Goal: Transaction & Acquisition: Purchase product/service

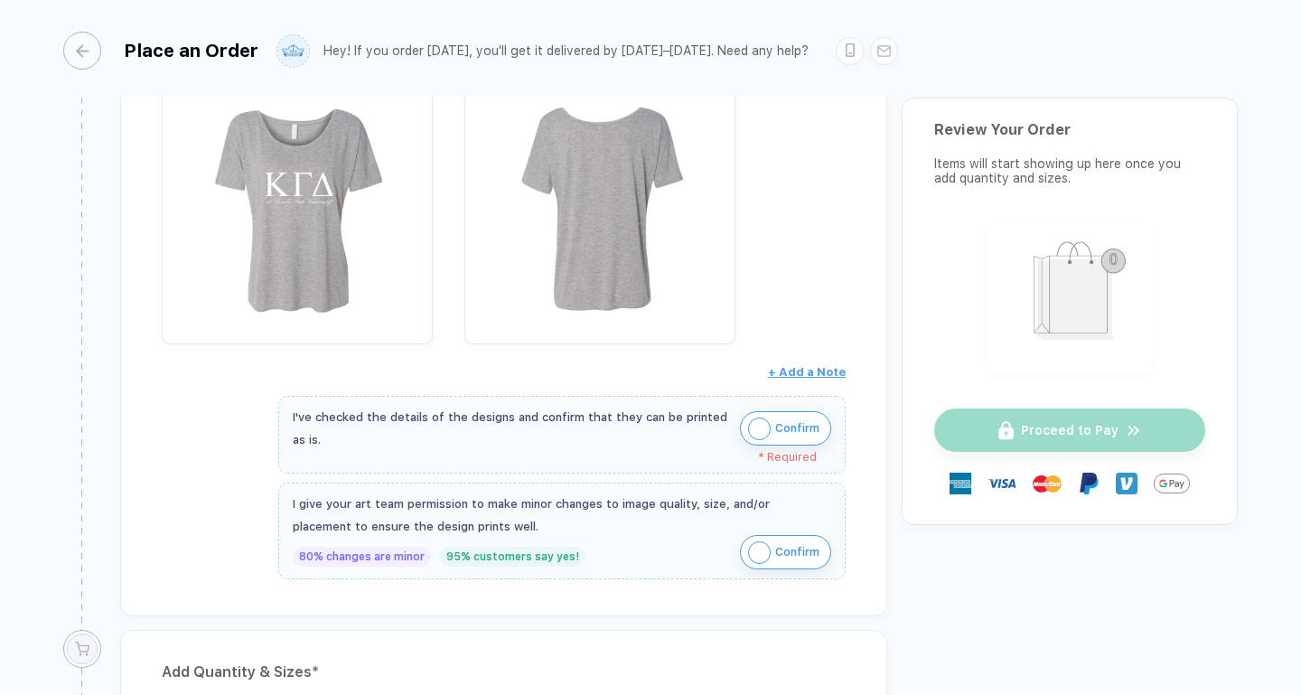
scroll to position [756, 0]
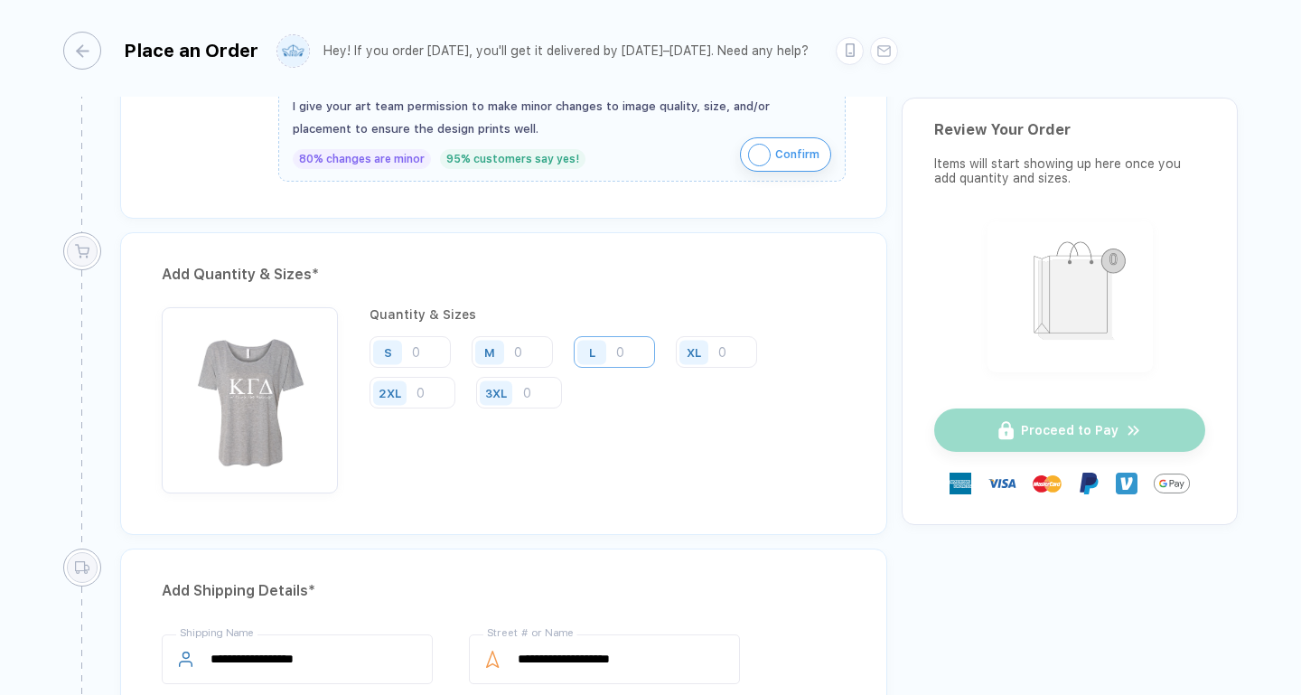
click at [622, 359] on input "number" at bounding box center [614, 352] width 81 height 32
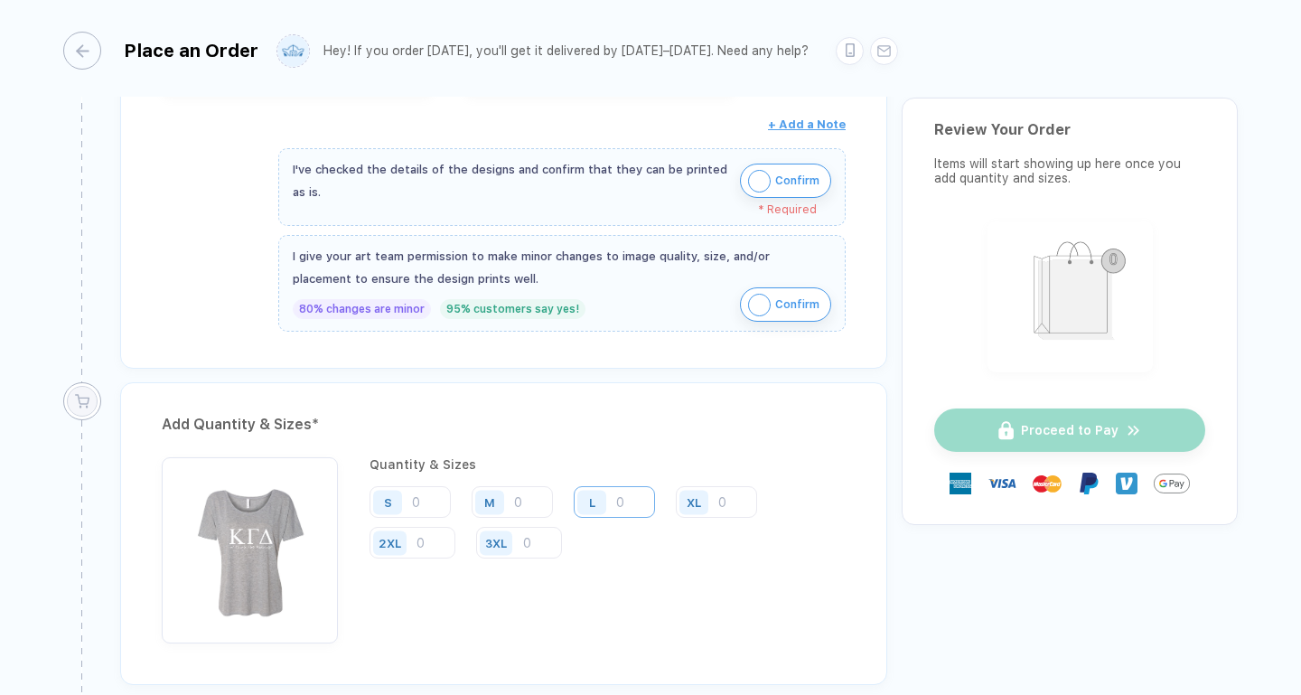
scroll to position [596, 0]
click at [615, 497] on div "L" at bounding box center [595, 501] width 42 height 32
click at [637, 501] on input "number" at bounding box center [614, 501] width 81 height 32
type input "10"
click at [526, 491] on input "number" at bounding box center [512, 501] width 81 height 32
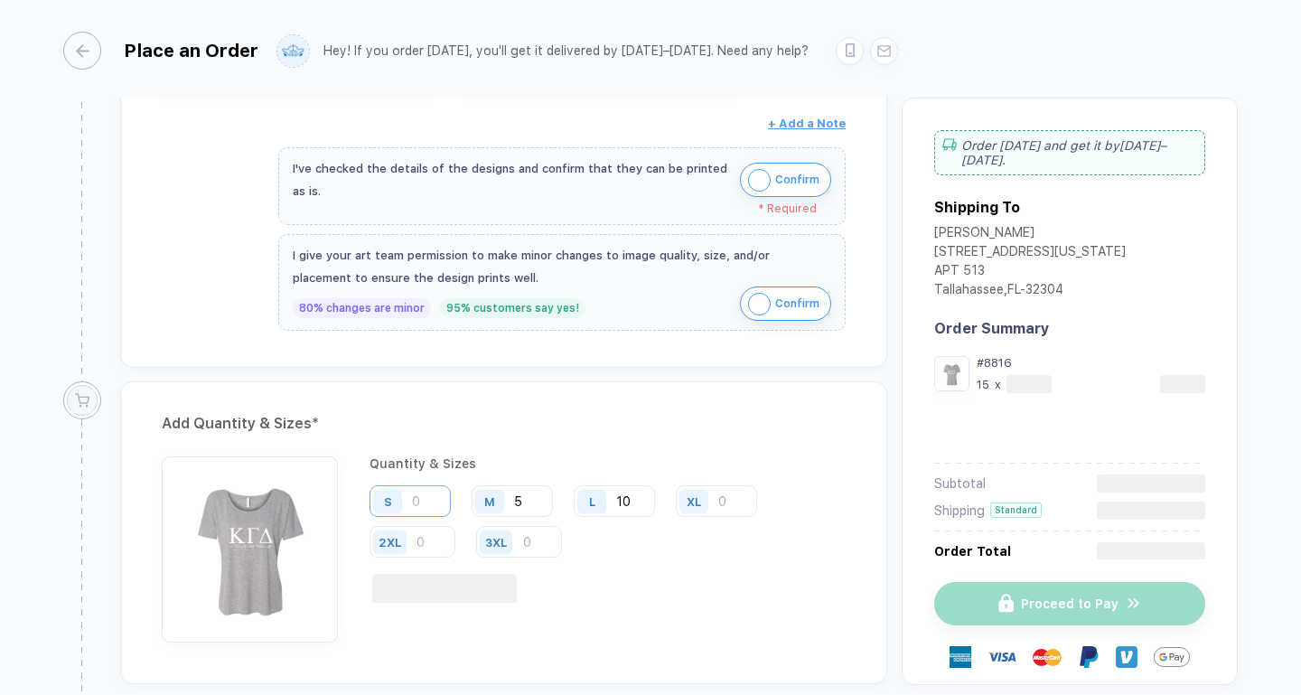
type input "5"
click at [425, 503] on input "number" at bounding box center [410, 501] width 81 height 32
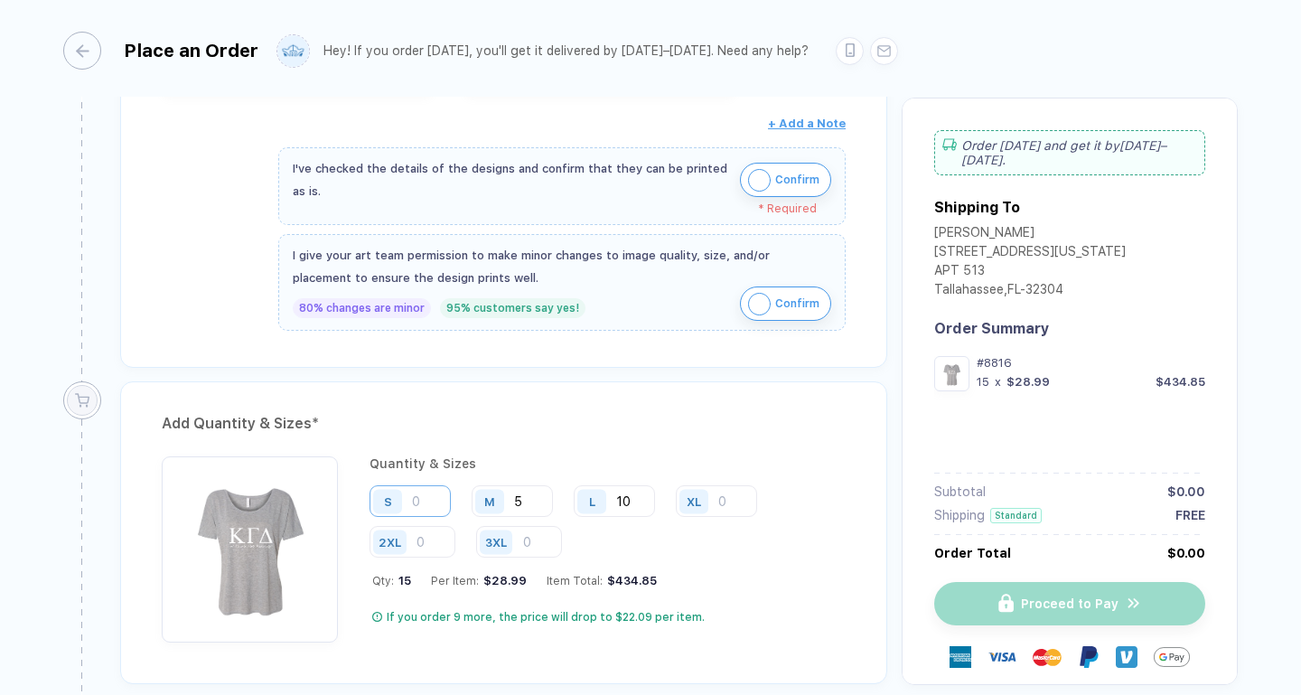
type input "5"
drag, startPoint x: 423, startPoint y: 497, endPoint x: 382, endPoint y: 497, distance: 40.7
click at [382, 497] on div "S 5" at bounding box center [410, 501] width 81 height 32
click at [534, 502] on input "5" at bounding box center [512, 501] width 81 height 32
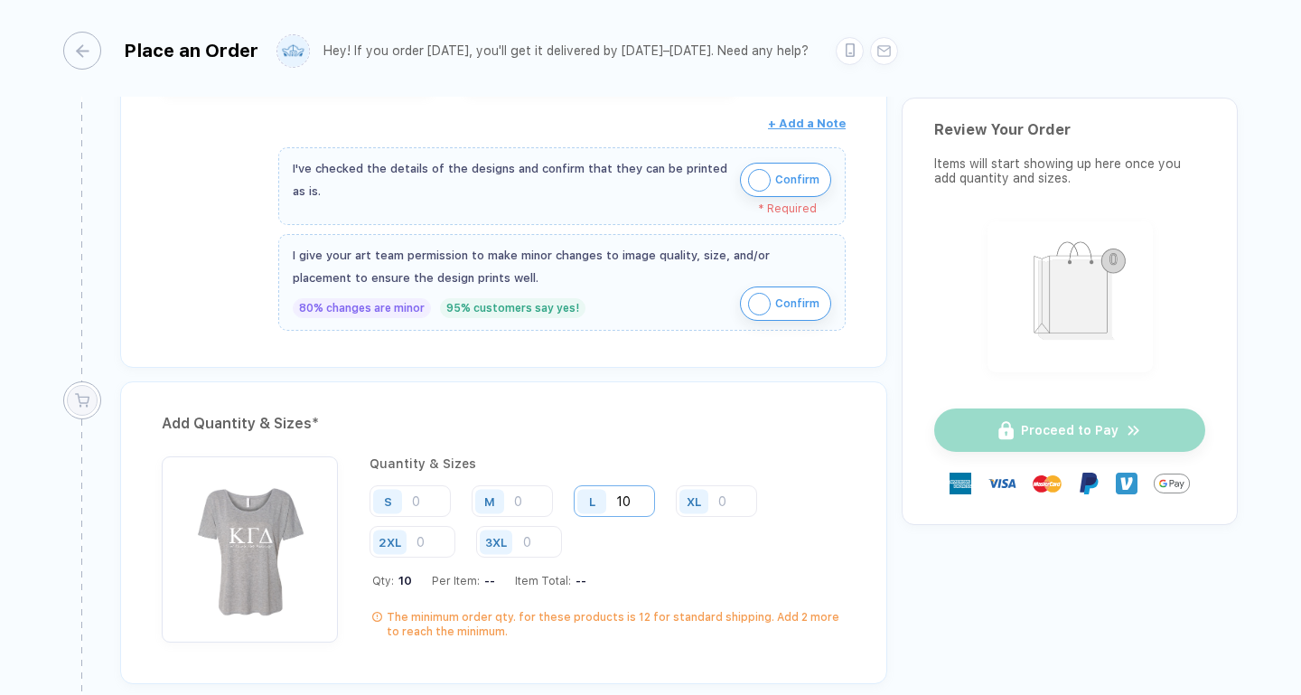
click at [635, 502] on input "10" at bounding box center [614, 501] width 81 height 32
type input "1"
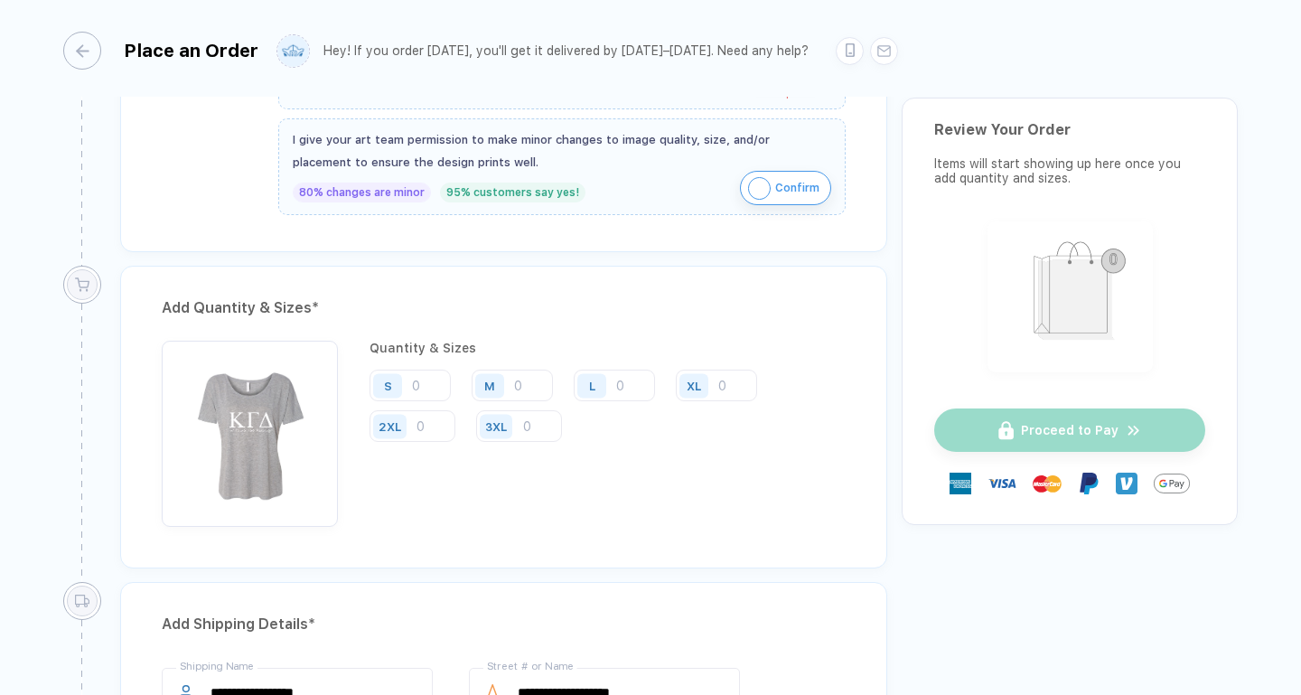
drag, startPoint x: 273, startPoint y: 393, endPoint x: 1320, endPoint y: 339, distance: 1048.9
click at [1301, 339] on html "**********" at bounding box center [650, 347] width 1301 height 695
drag, startPoint x: 272, startPoint y: 435, endPoint x: 103, endPoint y: 520, distance: 189.2
click at [103, 520] on div "Add Quantity & Sizes * Quantity & Sizes S M L XL 2XL 3XL" at bounding box center [482, 424] width 839 height 316
